Goal: Navigation & Orientation: Understand site structure

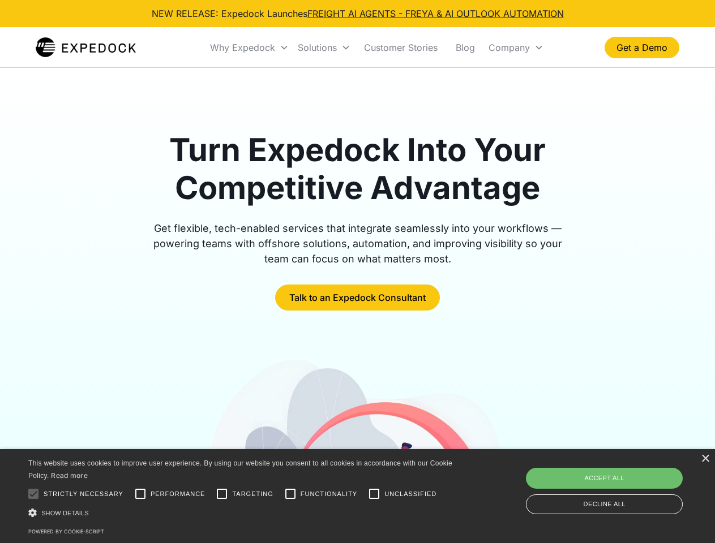
click at [249, 48] on div "Why Expedock" at bounding box center [242, 47] width 65 height 11
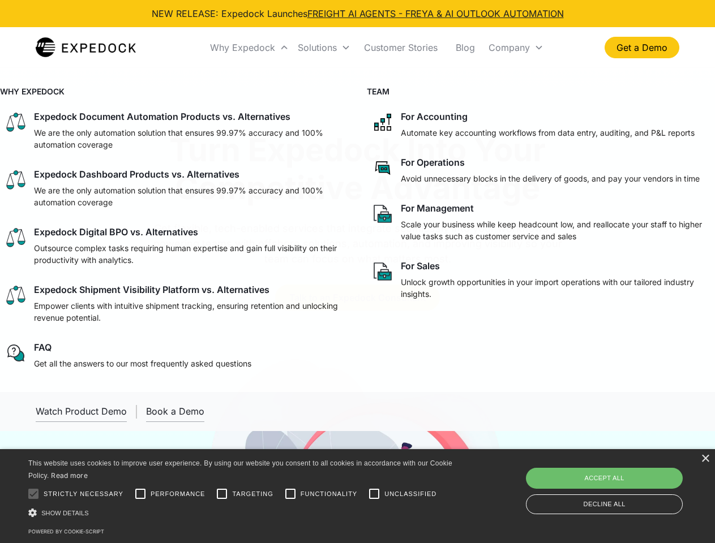
click at [324, 48] on div "Solutions" at bounding box center [317, 47] width 39 height 11
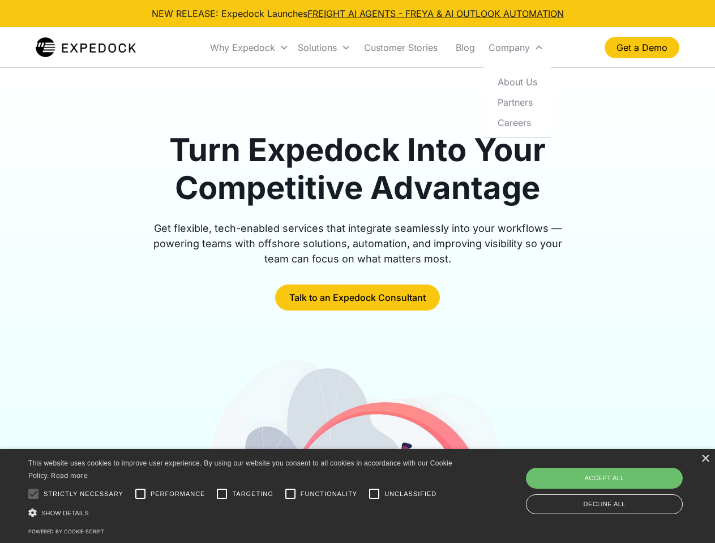
click at [515, 48] on div "Company" at bounding box center [508, 47] width 41 height 11
click at [33, 494] on div at bounding box center [33, 494] width 23 height 23
click at [140, 494] on input "Performance" at bounding box center [140, 494] width 23 height 23
checkbox input "true"
click at [222, 494] on input "Targeting" at bounding box center [221, 494] width 23 height 23
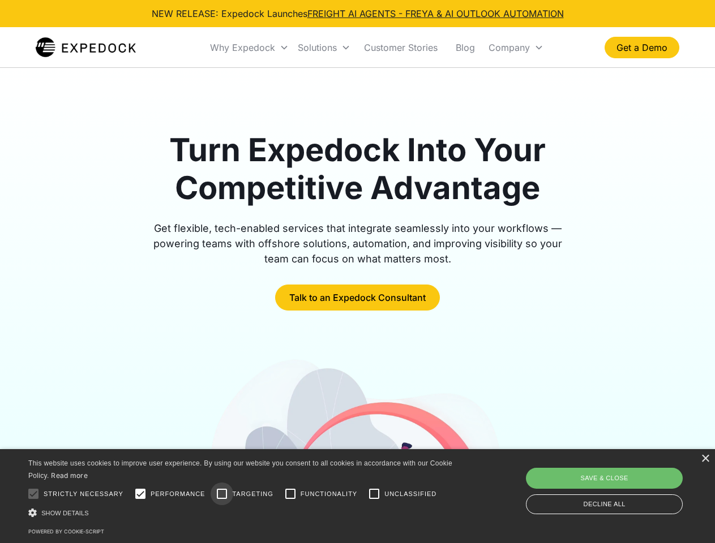
checkbox input "true"
click at [290, 494] on input "Functionality" at bounding box center [290, 494] width 23 height 23
checkbox input "true"
click at [374, 494] on input "Unclassified" at bounding box center [374, 494] width 23 height 23
checkbox input "true"
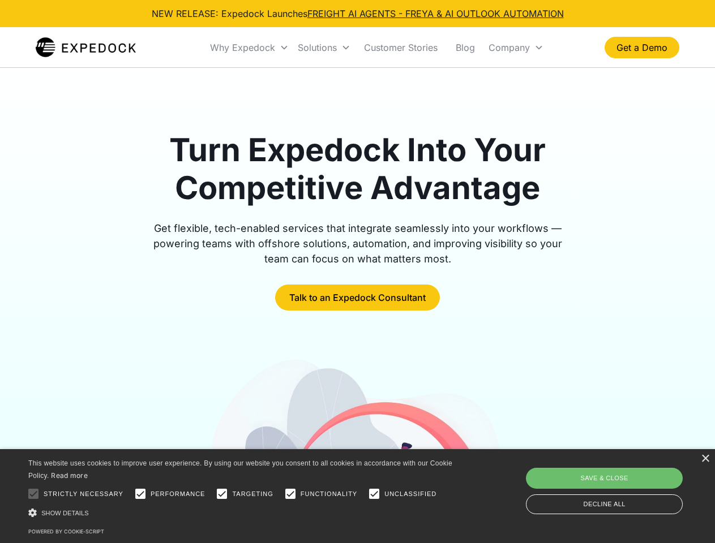
click at [242, 513] on div "Show details Hide details" at bounding box center [242, 513] width 428 height 12
